Goal: Contribute content

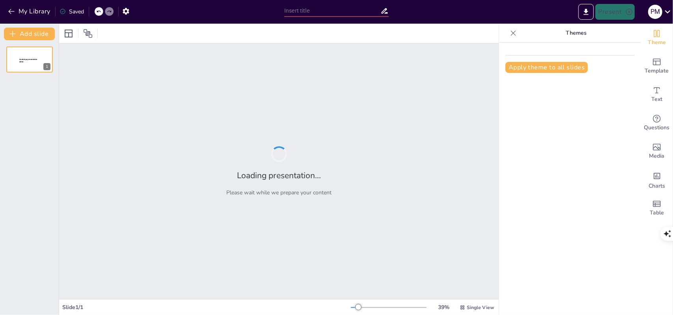
type input "Lecture 1 (Week 1): Introduction to FinTech and Global Landscape"
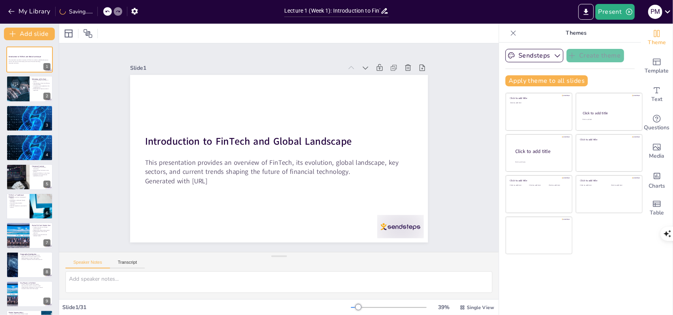
checkbox input "true"
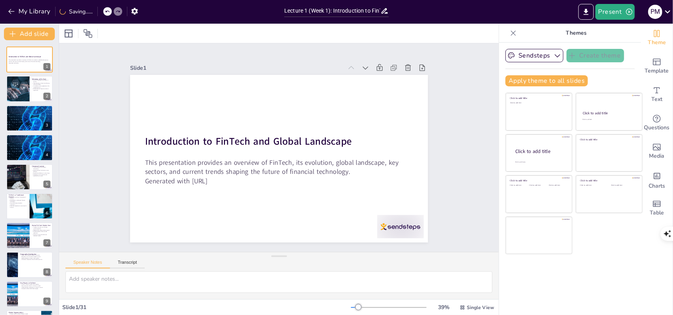
checkbox input "true"
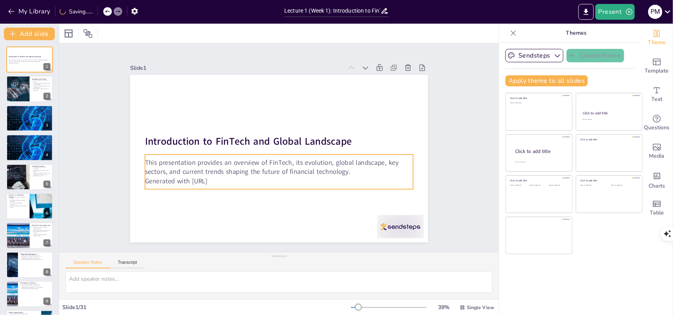
checkbox input "true"
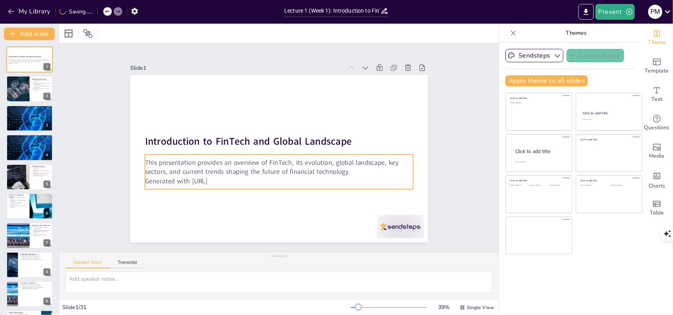
checkbox input "true"
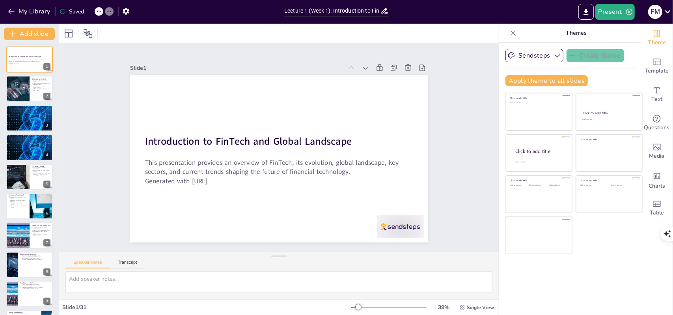
checkbox input "true"
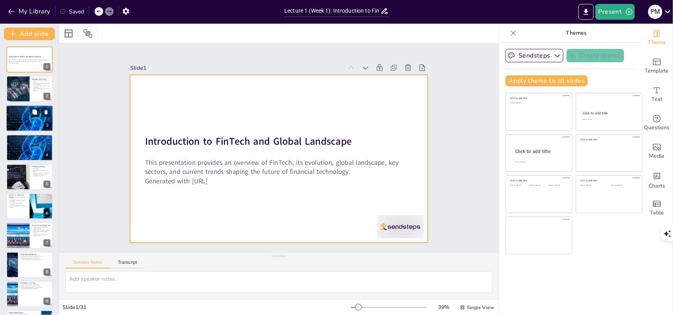
checkbox input "true"
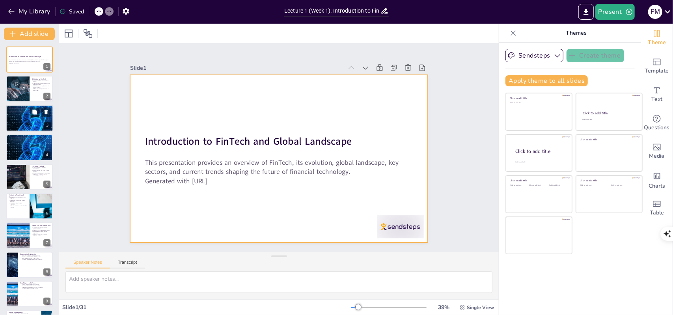
checkbox input "true"
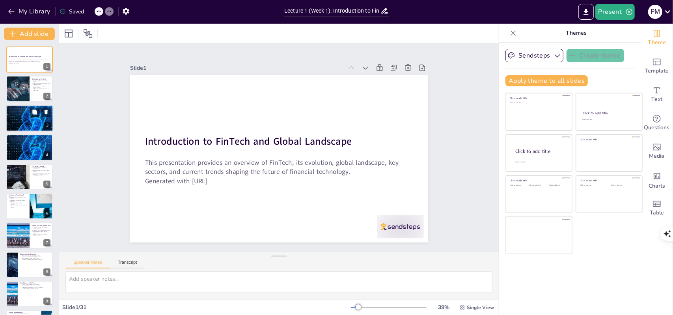
checkbox input "true"
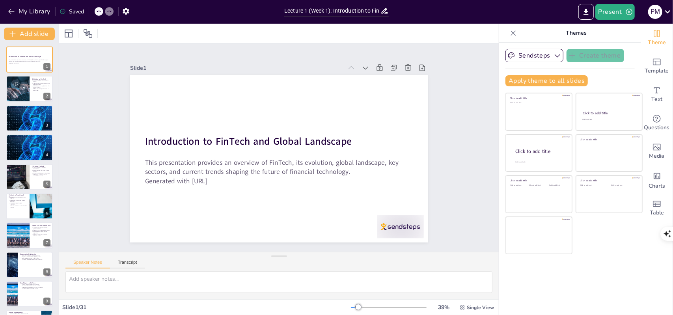
checkbox input "true"
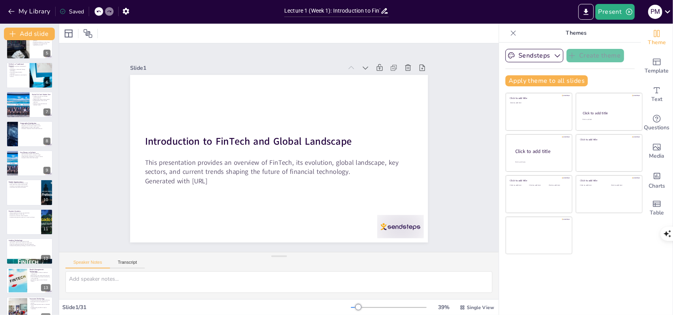
checkbox input "true"
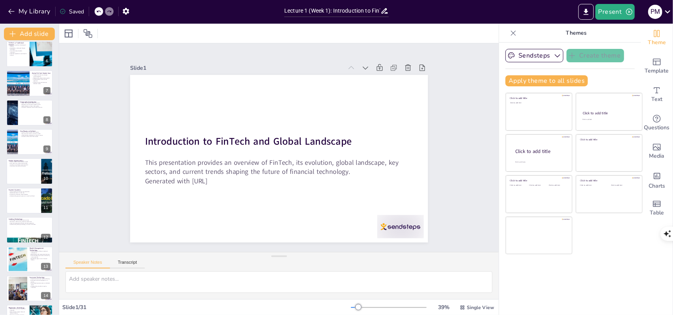
checkbox input "true"
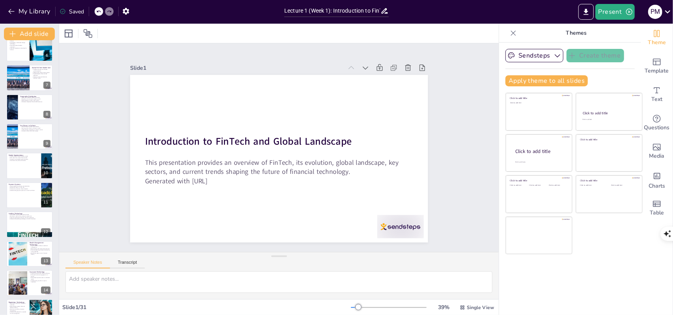
checkbox input "true"
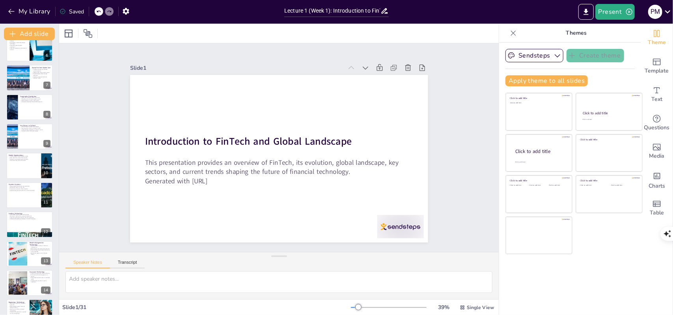
checkbox input "true"
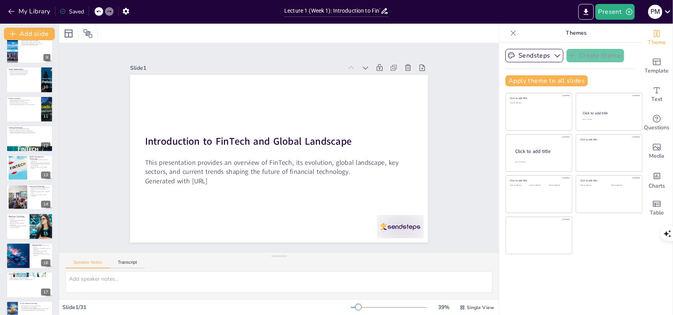
checkbox input "true"
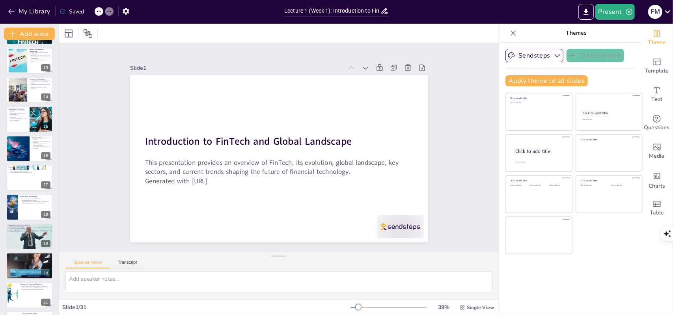
checkbox input "true"
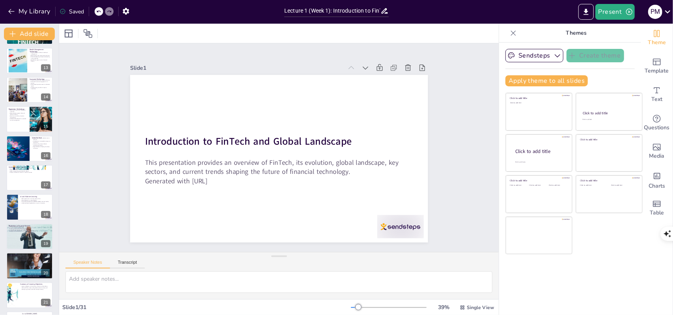
scroll to position [355, 0]
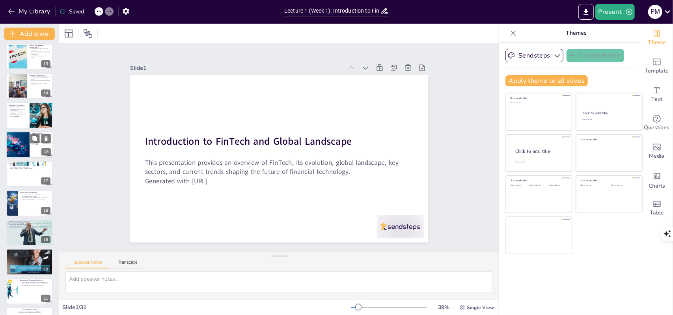
checkbox input "true"
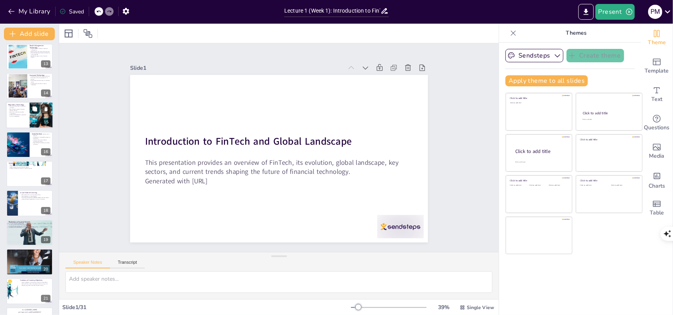
checkbox input "true"
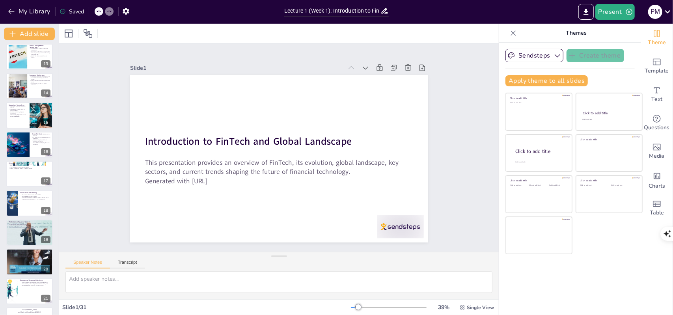
checkbox input "true"
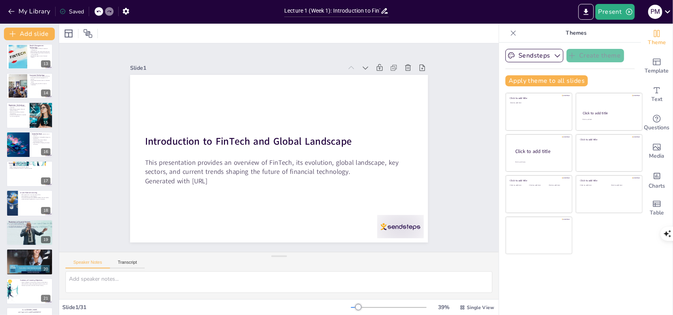
checkbox input "true"
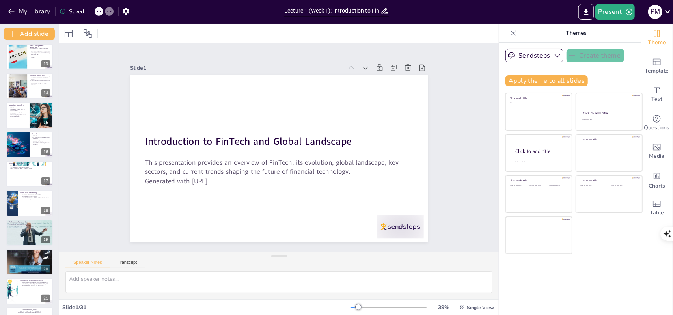
checkbox input "true"
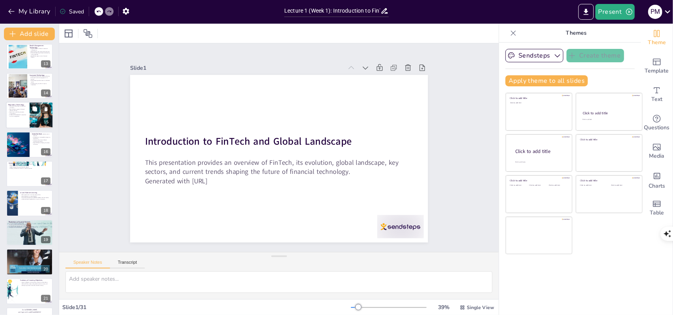
checkbox input "true"
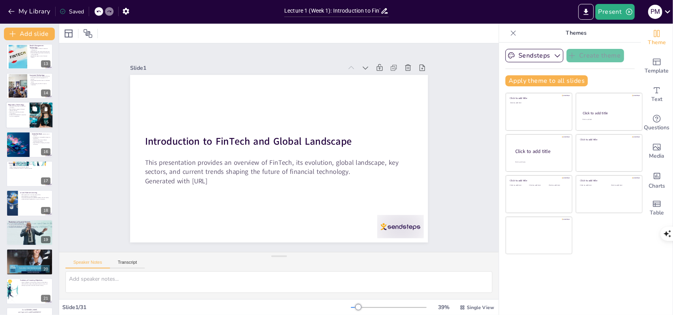
checkbox input "true"
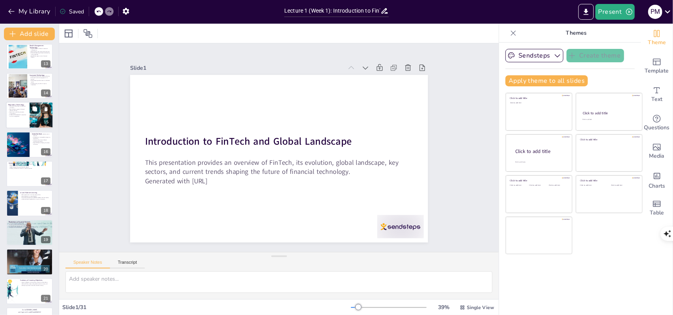
click at [19, 118] on div at bounding box center [29, 115] width 47 height 27
type textarea "Automation enhances compliance processes by reducing manual intervention and mi…"
checkbox input "true"
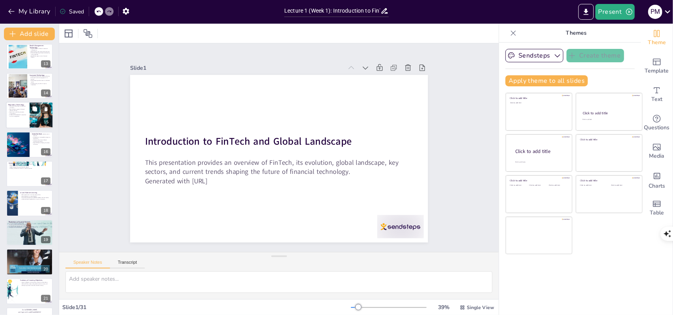
checkbox input "true"
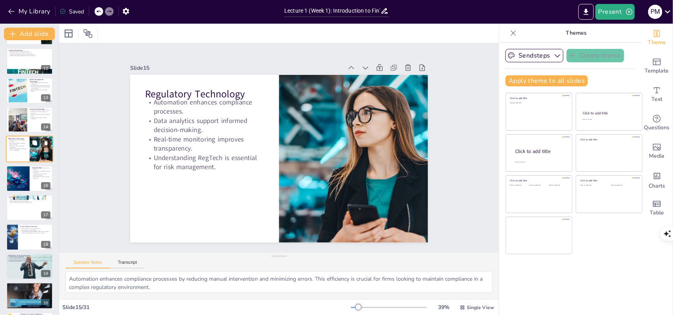
scroll to position [371, 0]
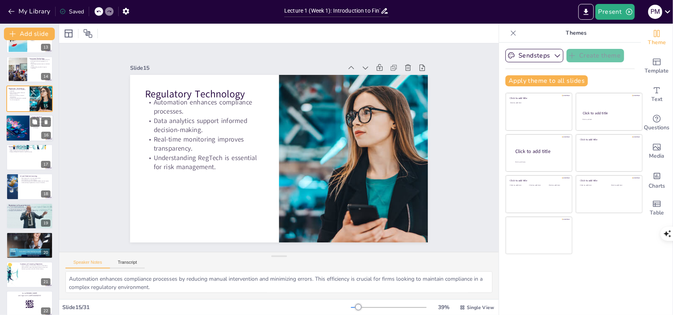
checkbox input "true"
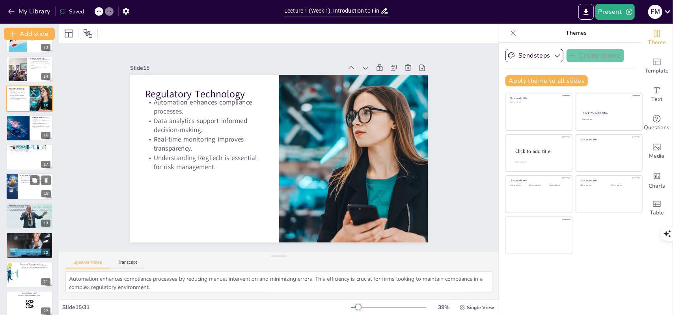
checkbox input "true"
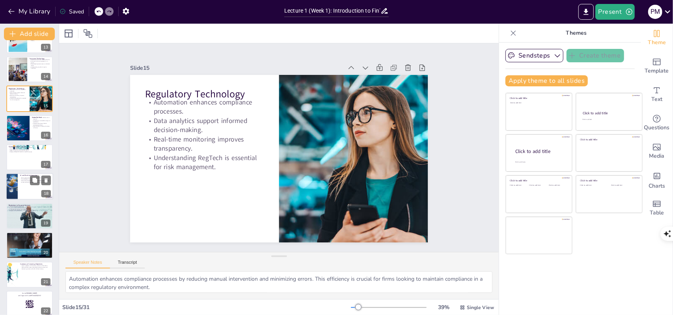
checkbox input "true"
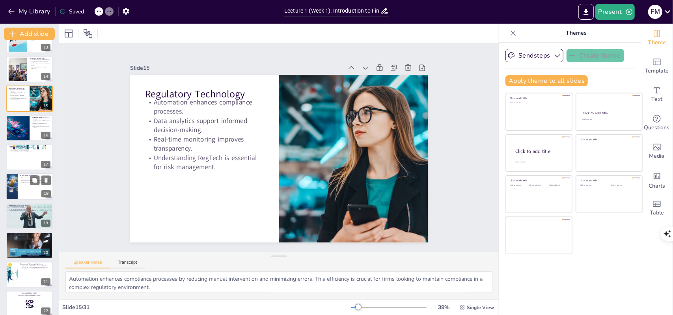
checkbox input "true"
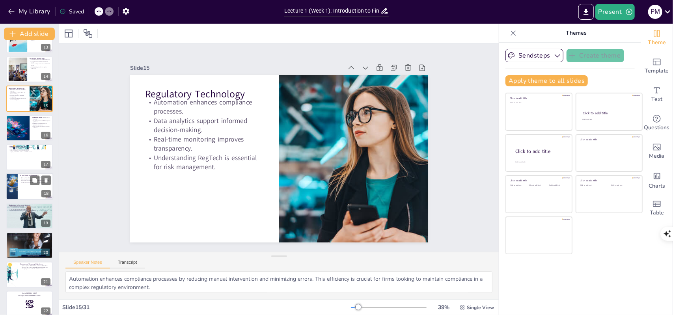
checkbox input "true"
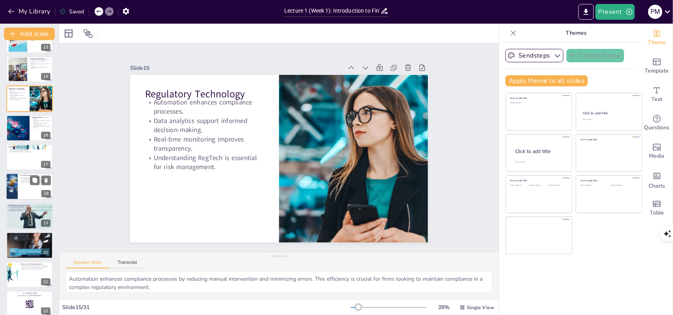
checkbox input "true"
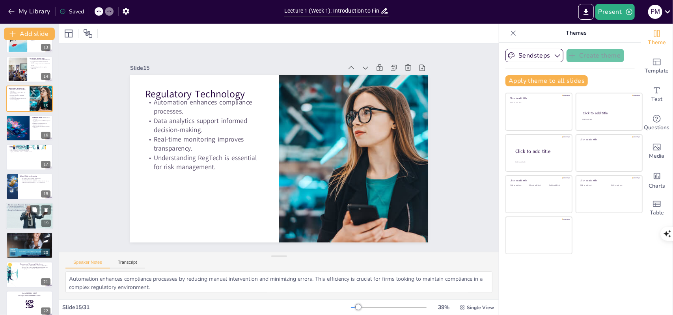
checkbox input "true"
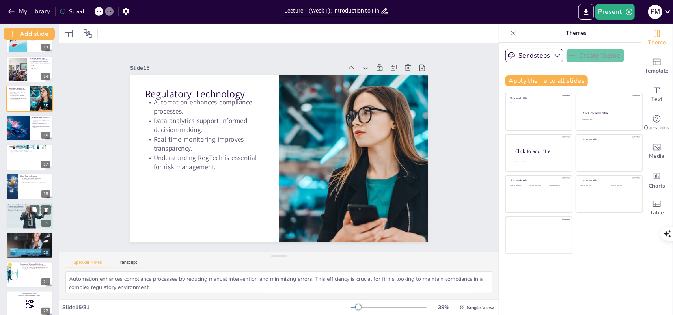
checkbox input "true"
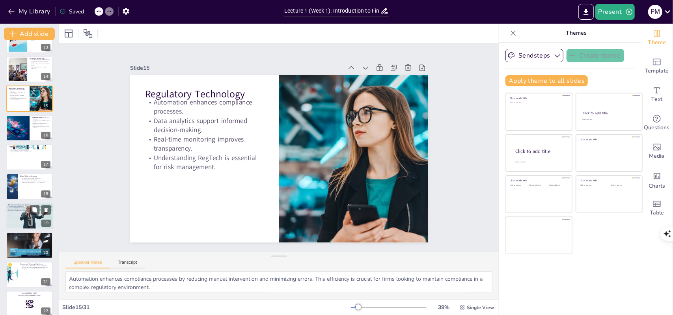
checkbox input "true"
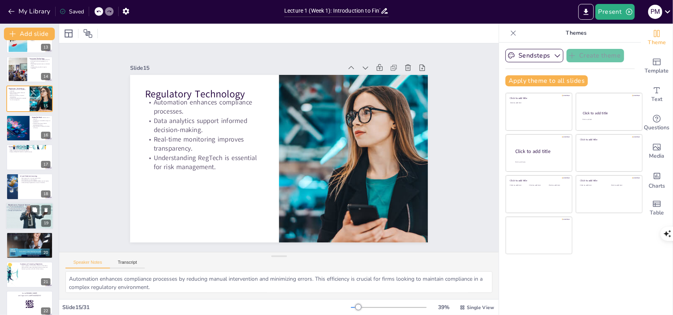
click at [22, 216] on div at bounding box center [29, 216] width 47 height 27
type textarea "Secure transactions facilitated by blockchain technology build trust among cons…"
checkbox input "true"
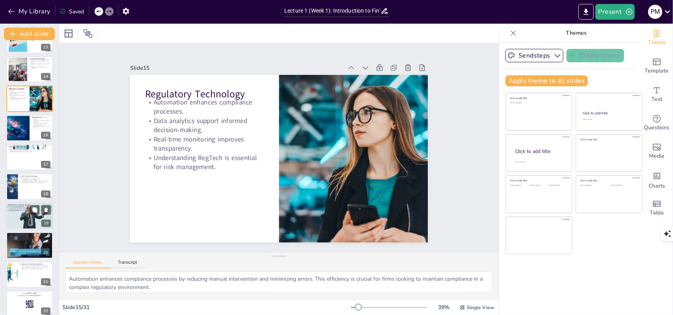
checkbox input "true"
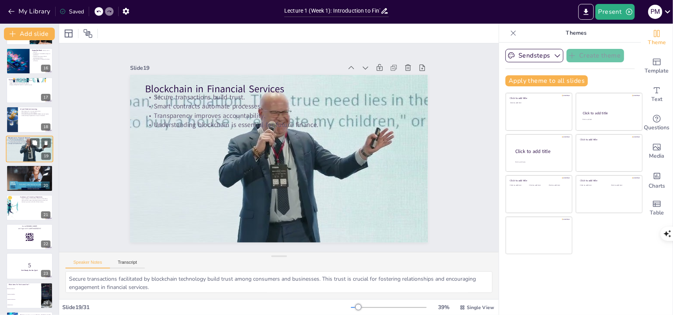
scroll to position [449, 0]
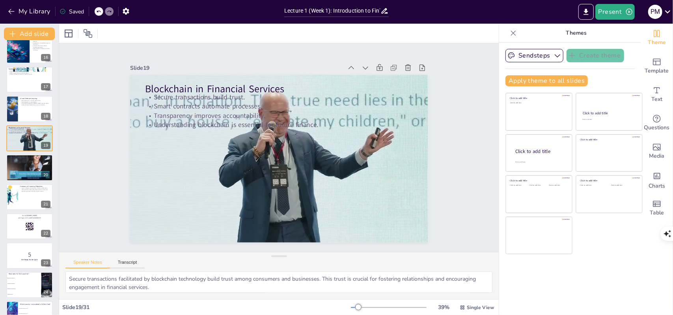
checkbox input "true"
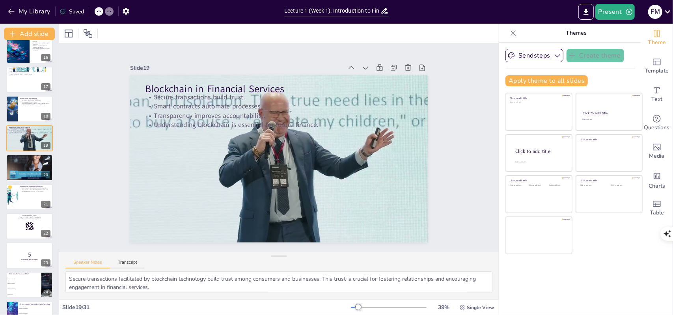
checkbox input "true"
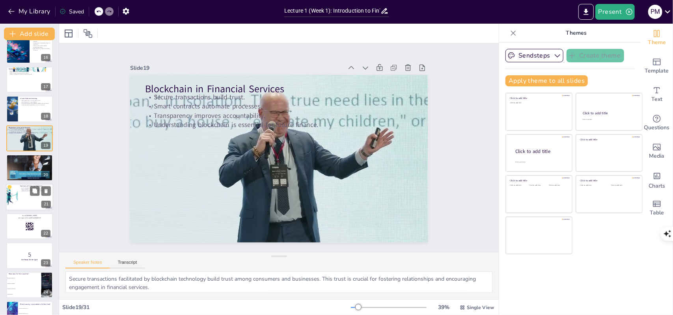
checkbox input "true"
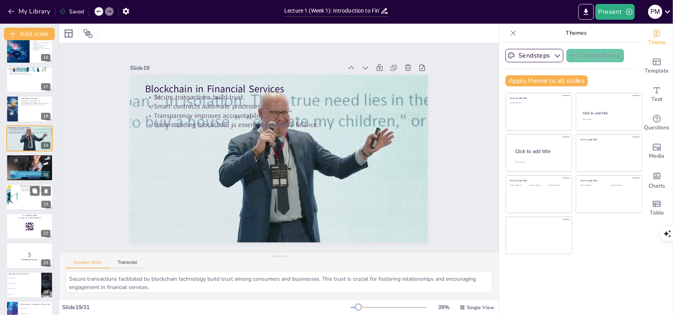
click at [24, 205] on div at bounding box center [29, 197] width 47 height 27
checkbox input "true"
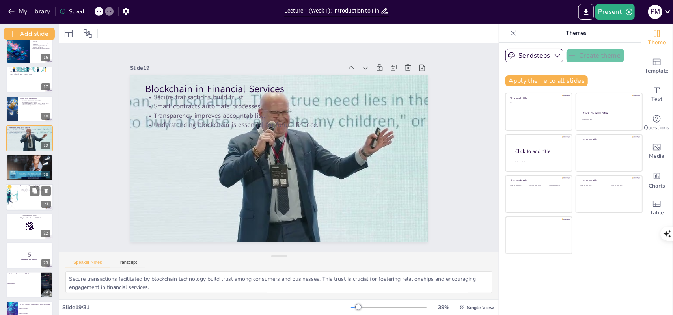
checkbox input "true"
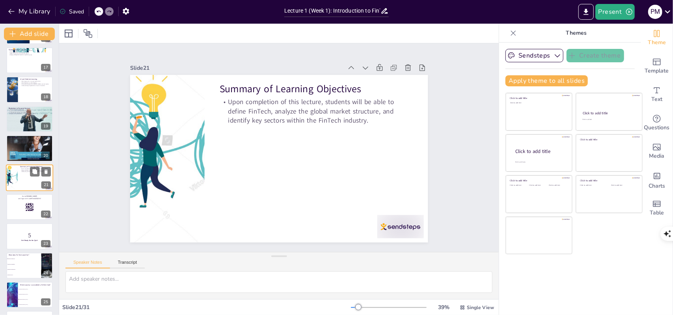
scroll to position [0, 0]
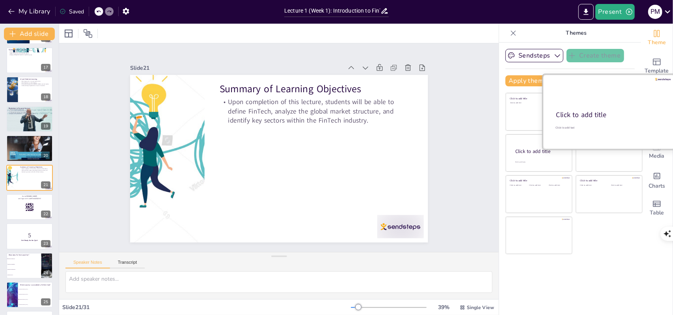
checkbox input "true"
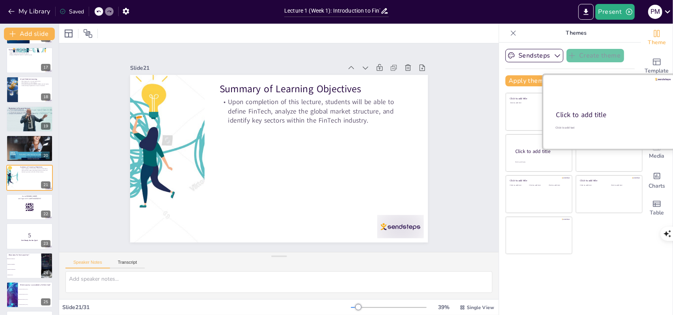
checkbox input "true"
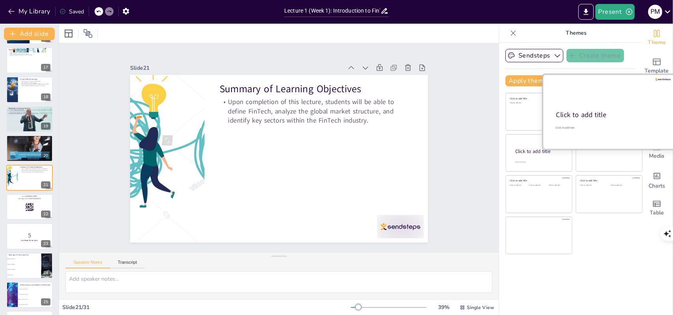
checkbox input "true"
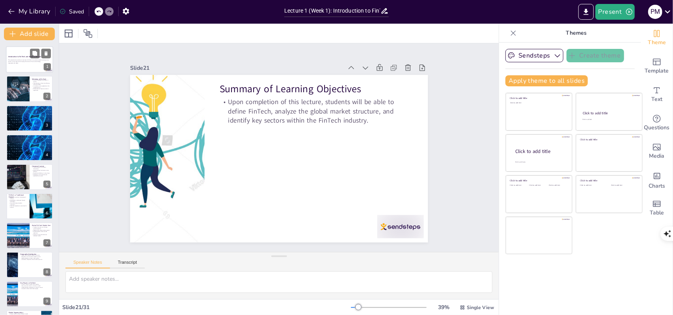
click at [21, 67] on div at bounding box center [29, 59] width 47 height 27
